Goal: Task Accomplishment & Management: Manage account settings

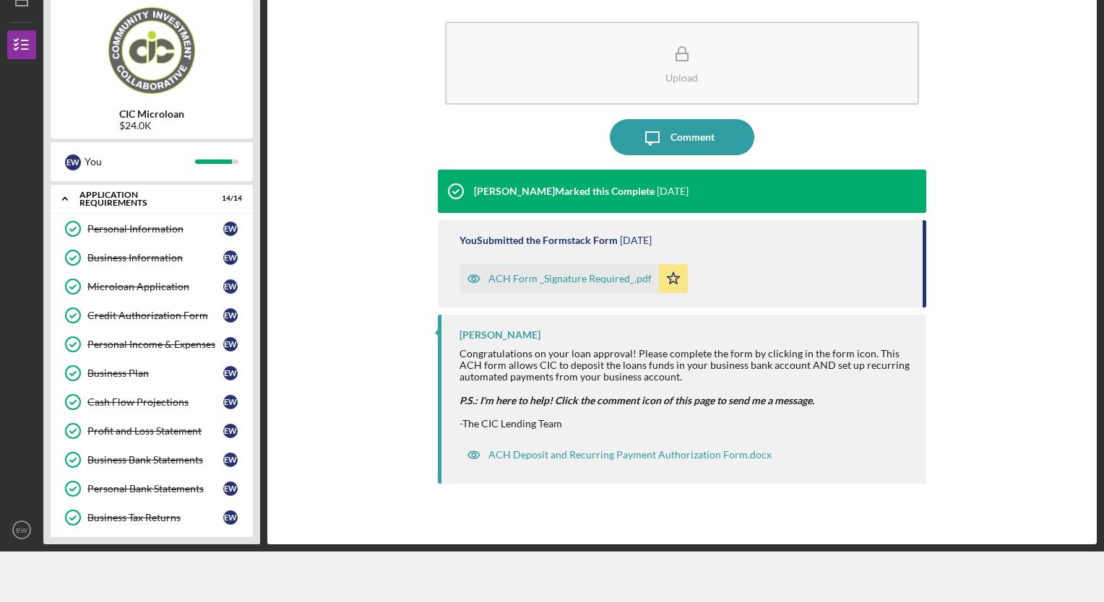
scroll to position [373, 0]
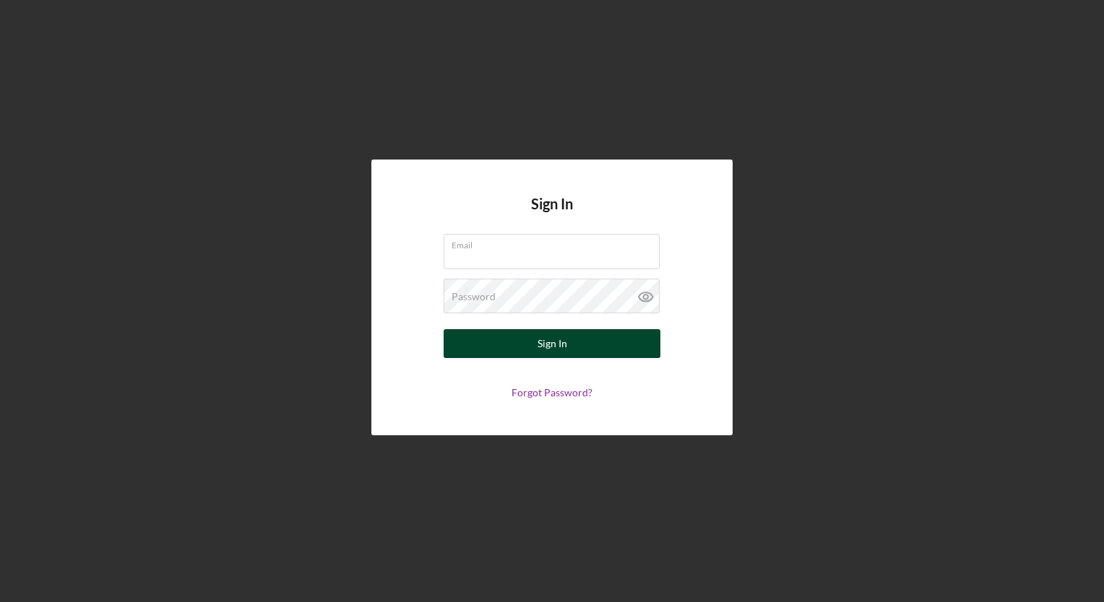
type input "[EMAIL_ADDRESS][DOMAIN_NAME]"
click at [549, 349] on div "Sign In" at bounding box center [552, 343] width 30 height 29
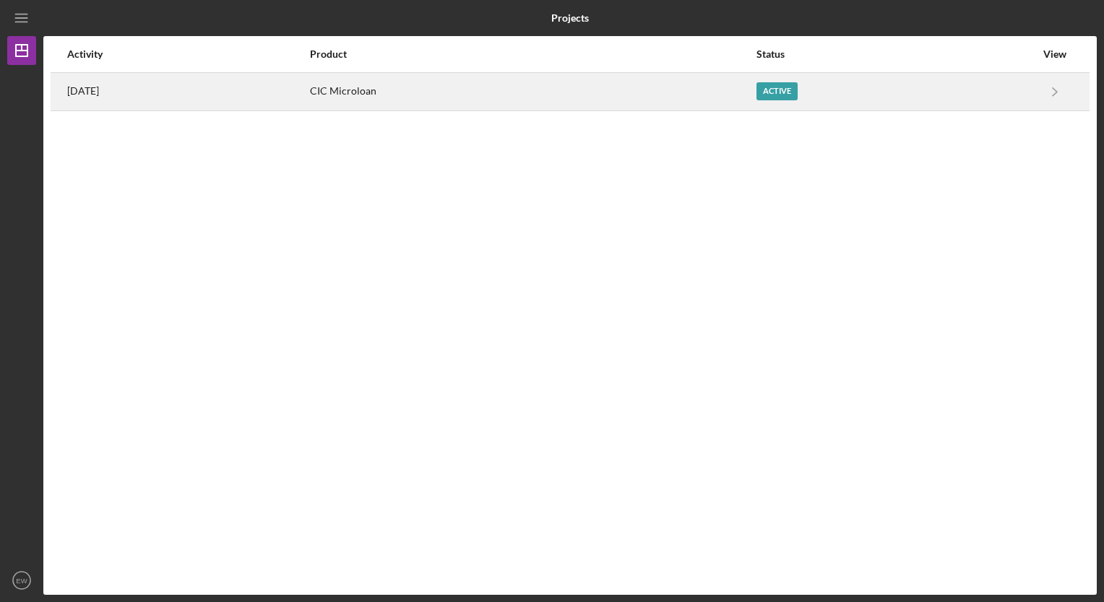
click at [777, 107] on div "Active" at bounding box center [895, 92] width 279 height 36
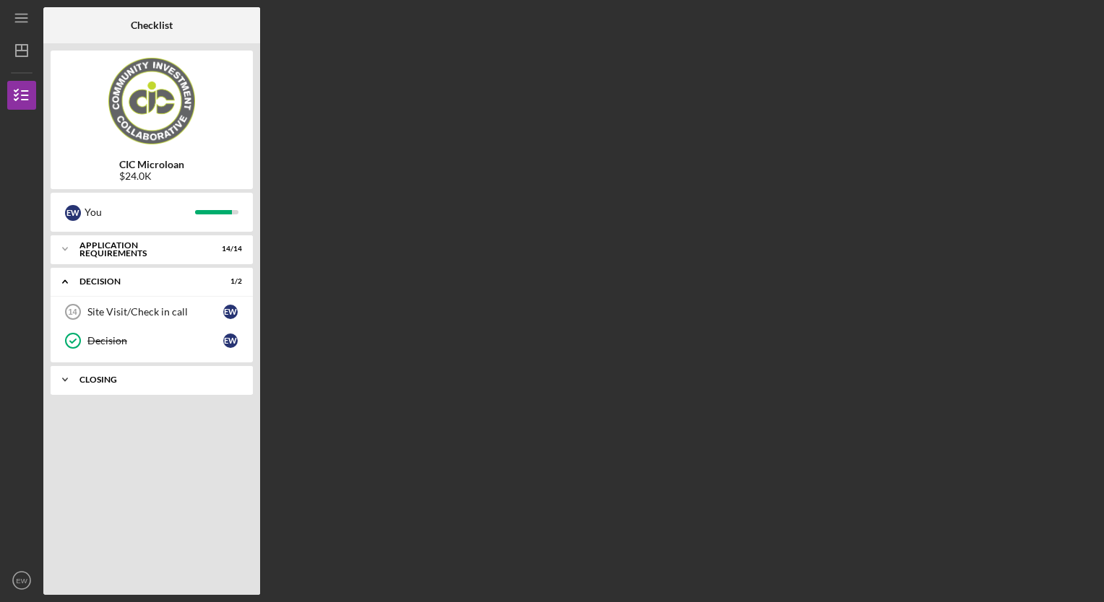
click at [227, 371] on div "Icon/Expander CLOSING 3 / 5" at bounding box center [152, 380] width 202 height 29
